Goal: Communication & Community: Answer question/provide support

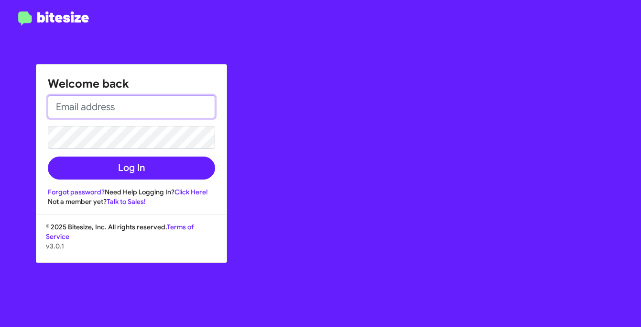
click at [152, 104] on input "email" at bounding box center [131, 106] width 167 height 23
paste input "[PERSON_NAME][EMAIL_ADDRESS][DOMAIN_NAME]"
type input "[PERSON_NAME][EMAIL_ADDRESS][DOMAIN_NAME]"
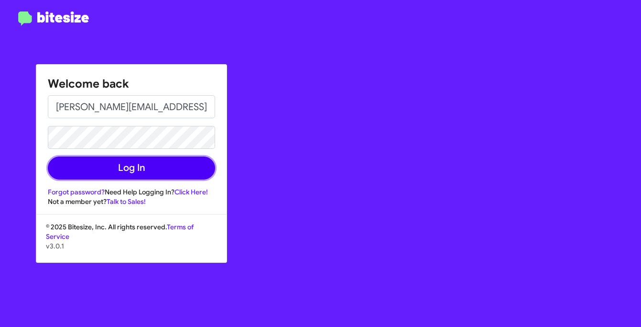
click at [172, 166] on button "Log In" at bounding box center [131, 167] width 167 height 23
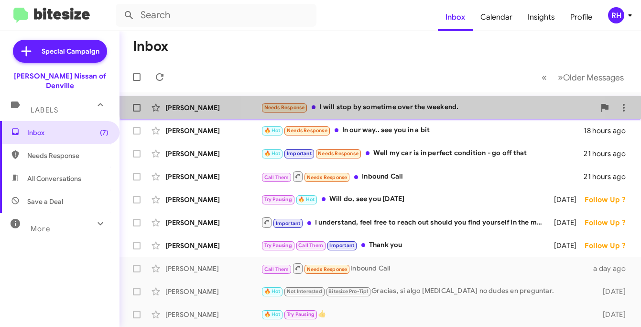
click at [394, 99] on div "[PERSON_NAME] Needs Response I will stop by sometime over the weekend. 17 hours…" at bounding box center [380, 107] width 507 height 19
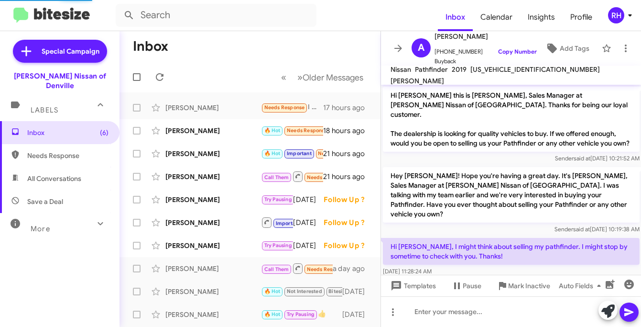
scroll to position [71, 0]
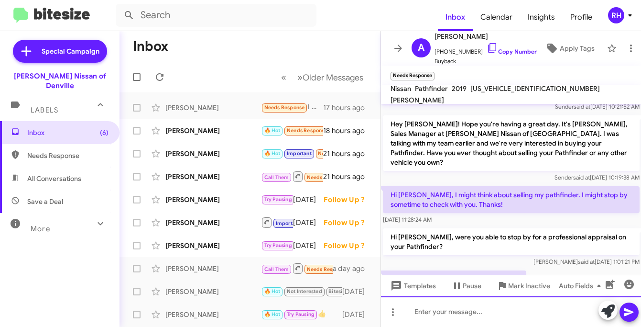
click at [431, 306] on div at bounding box center [511, 311] width 261 height 31
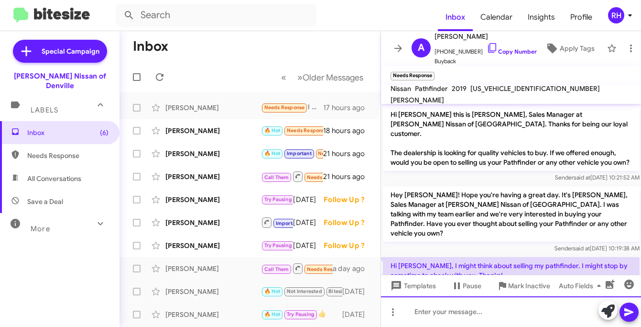
scroll to position [125, 0]
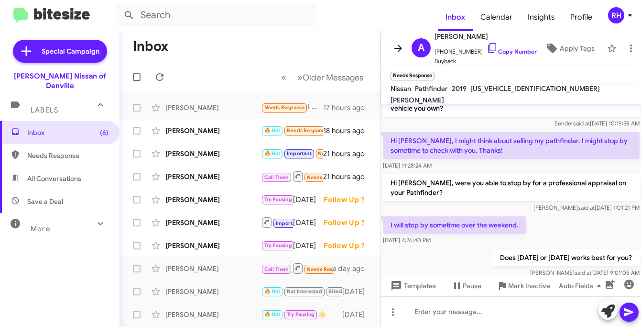
click at [396, 50] on icon at bounding box center [398, 48] width 11 height 11
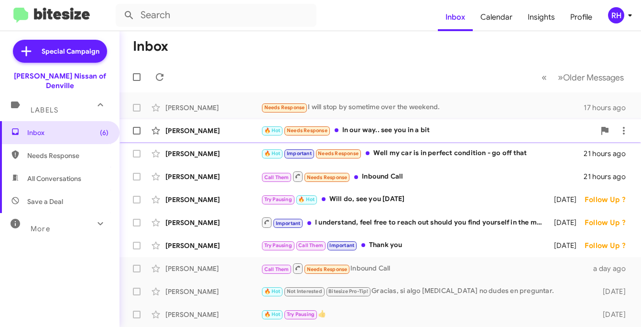
click at [362, 132] on div "🔥 Hot Needs Response In our way.. see you in a bit" at bounding box center [428, 130] width 334 height 11
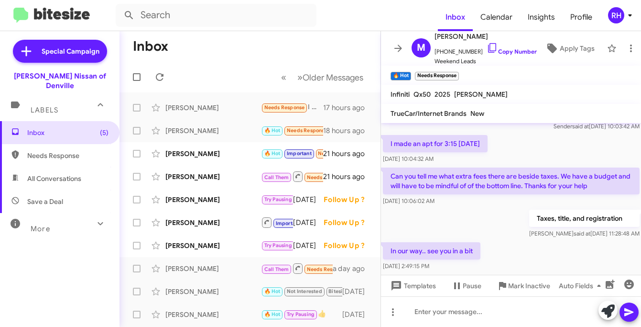
scroll to position [45, 0]
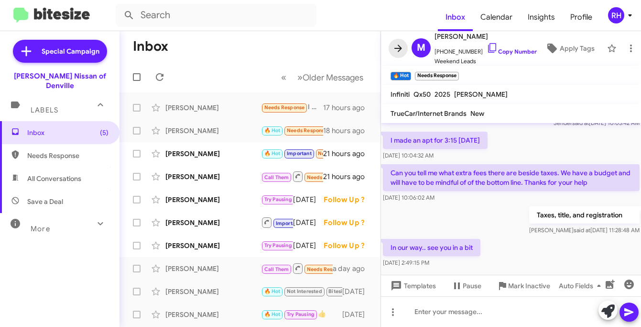
click at [400, 51] on icon at bounding box center [398, 48] width 11 height 11
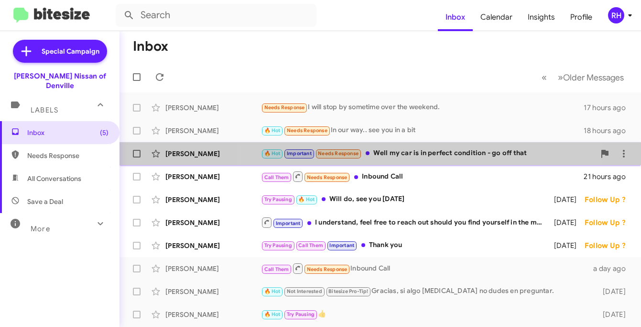
click at [379, 158] on div "🔥 Hot Important Needs Response Well my car is in perfect condition - go off that" at bounding box center [428, 153] width 334 height 11
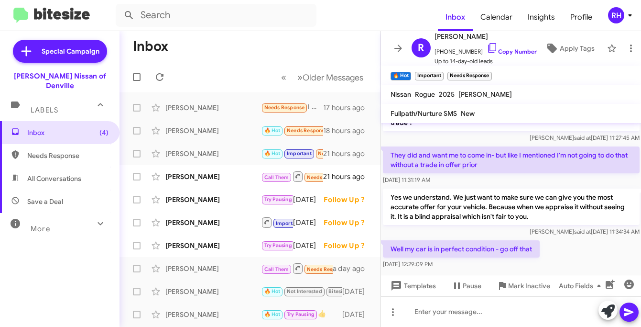
scroll to position [551, 0]
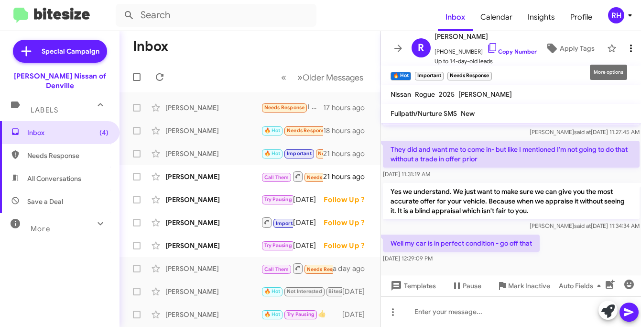
click at [626, 49] on icon at bounding box center [631, 48] width 11 height 11
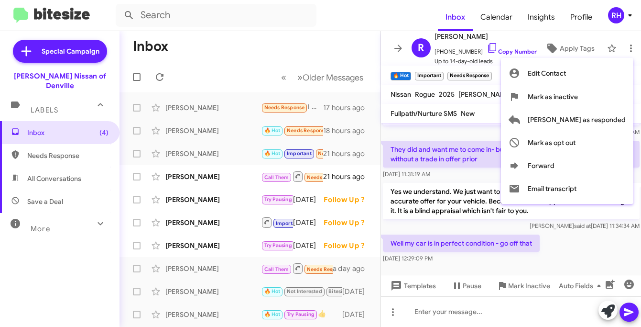
click at [394, 49] on div at bounding box center [320, 163] width 641 height 327
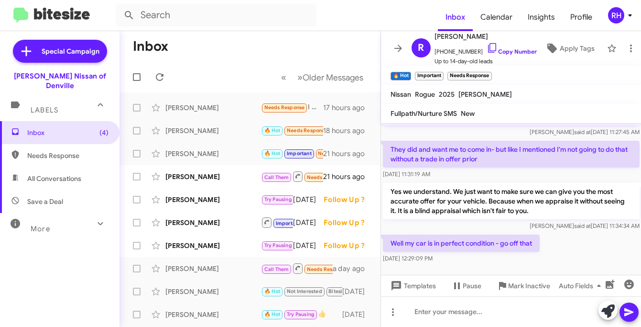
click at [398, 49] on icon at bounding box center [398, 48] width 11 height 11
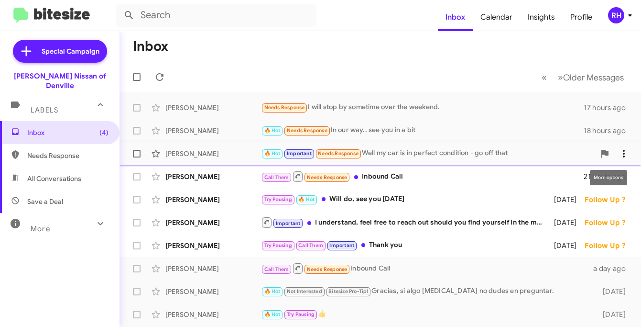
click at [621, 159] on button at bounding box center [624, 153] width 19 height 19
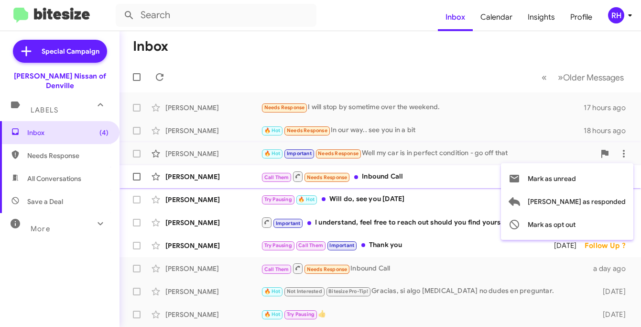
click at [576, 181] on span "Mark as unread" at bounding box center [552, 178] width 48 height 23
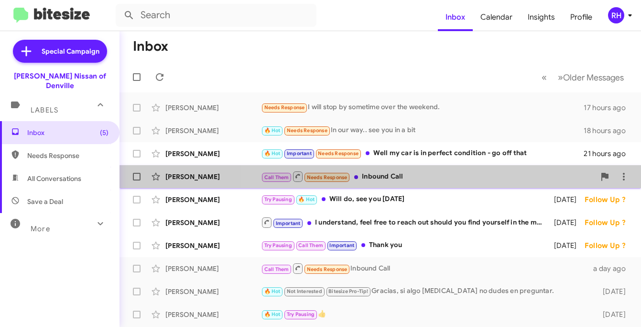
click at [430, 181] on div "Call Them Needs Response Inbound Call" at bounding box center [428, 176] width 334 height 12
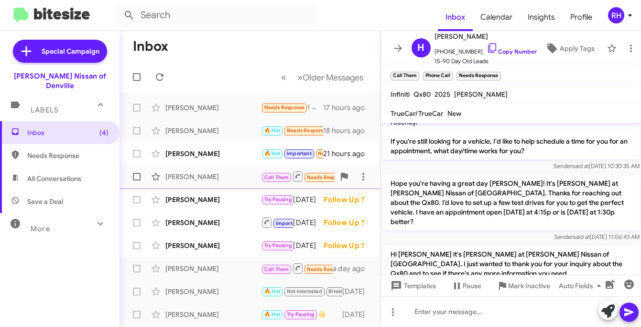
scroll to position [683, 0]
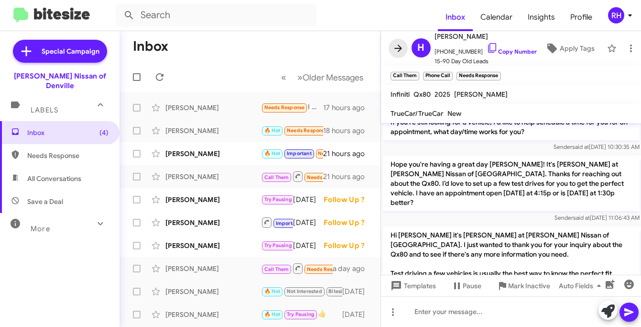
click at [398, 51] on icon at bounding box center [399, 47] width 8 height 7
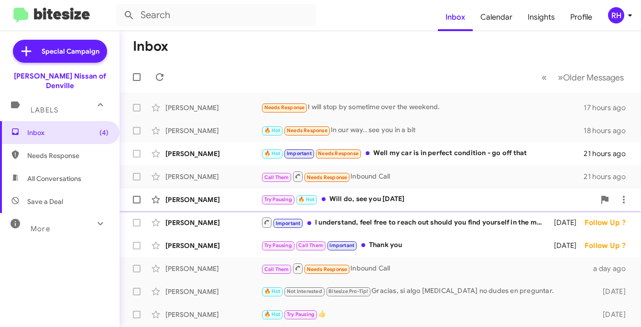
click at [410, 195] on div "Try Pausing 🔥 Hot Will do, see you [DATE]" at bounding box center [428, 199] width 334 height 11
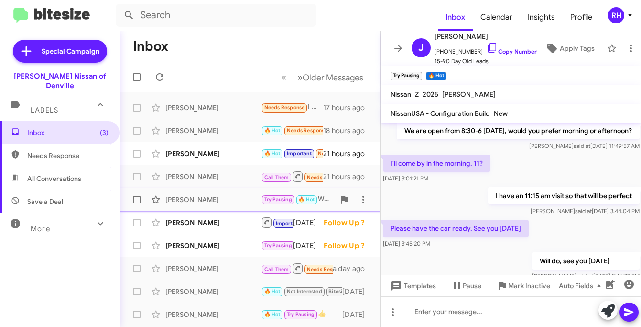
scroll to position [236, 0]
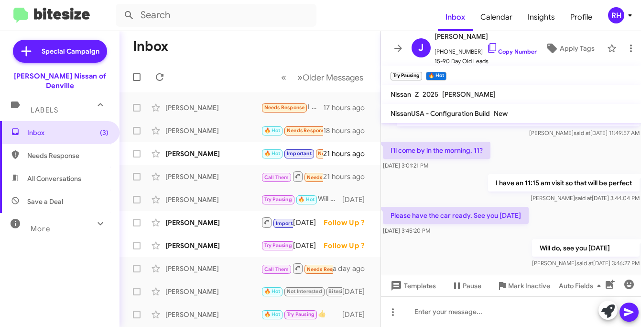
click at [401, 47] on icon at bounding box center [399, 47] width 8 height 7
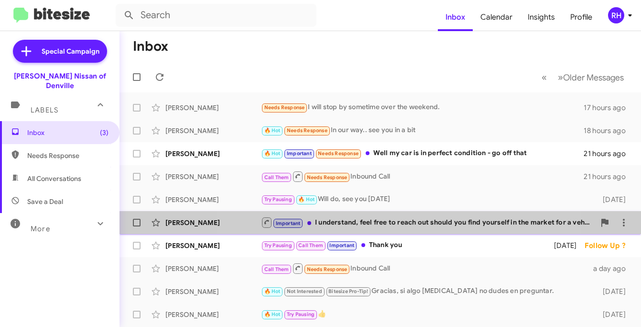
click at [368, 218] on div "Important I understand, feel free to reach out should you find yourself in the …" at bounding box center [428, 222] width 334 height 12
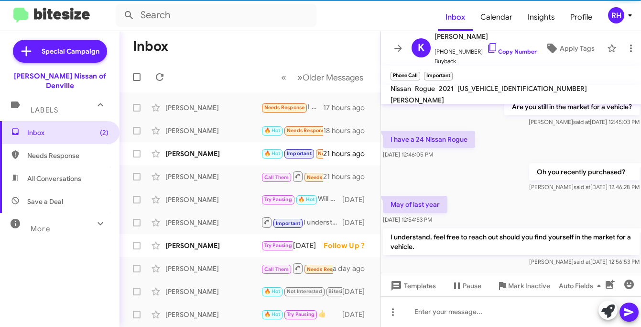
scroll to position [217, 0]
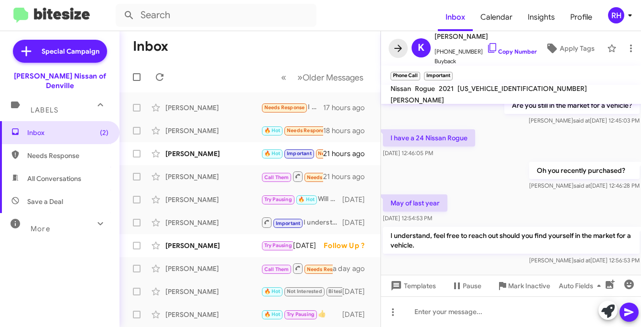
click at [400, 49] on icon at bounding box center [399, 47] width 8 height 7
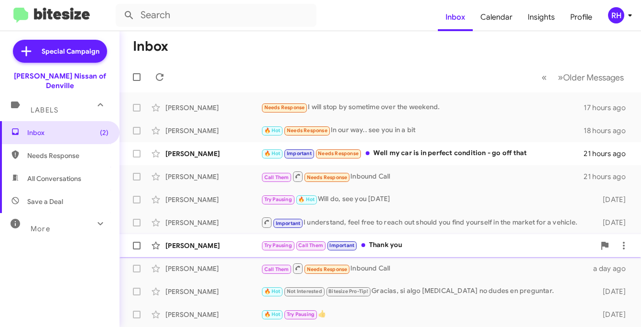
click at [393, 247] on div "Try Pausing Call Them Important Thank you" at bounding box center [428, 245] width 334 height 11
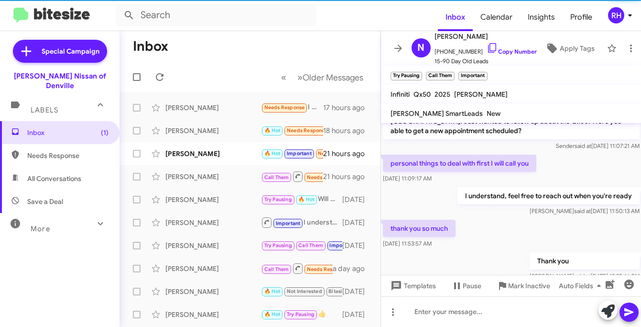
scroll to position [255, 0]
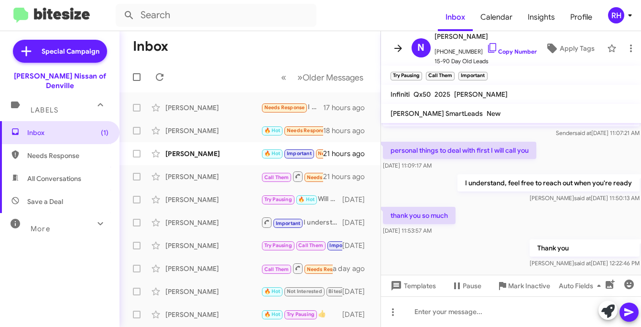
click at [399, 44] on icon at bounding box center [398, 48] width 11 height 11
